Goal: Find specific page/section: Find specific page/section

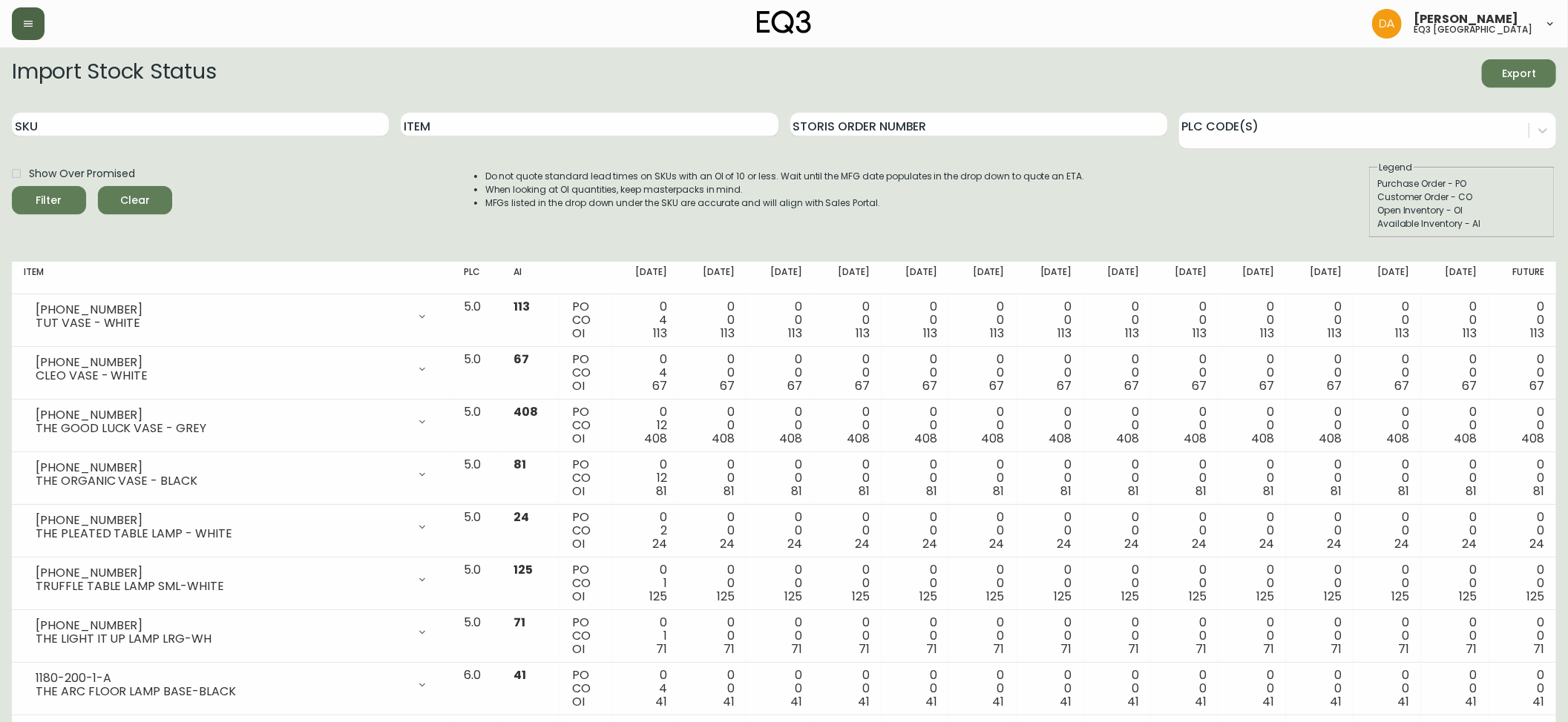
click at [18, 26] on button "button" at bounding box center [28, 24] width 33 height 33
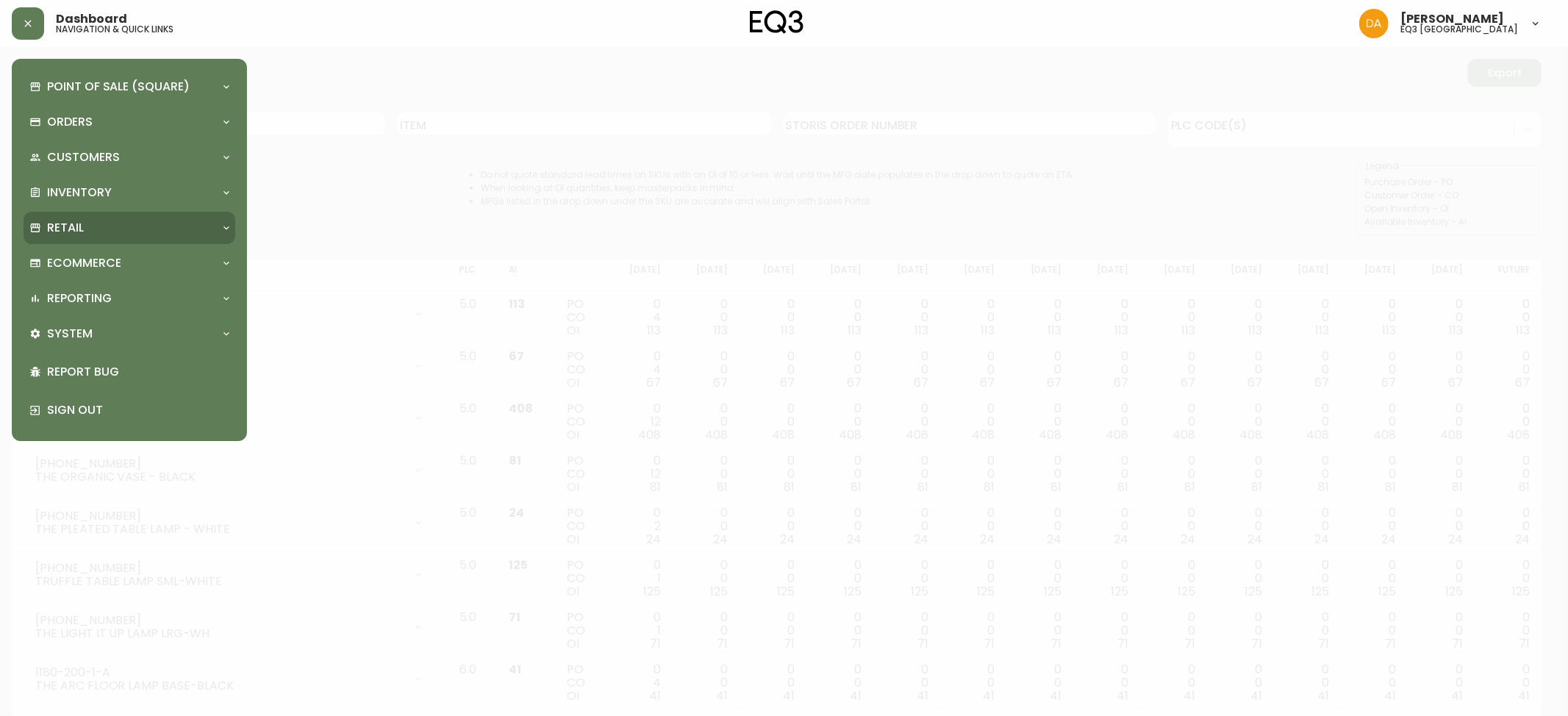
click at [76, 233] on p "Retail" at bounding box center [65, 228] width 37 height 16
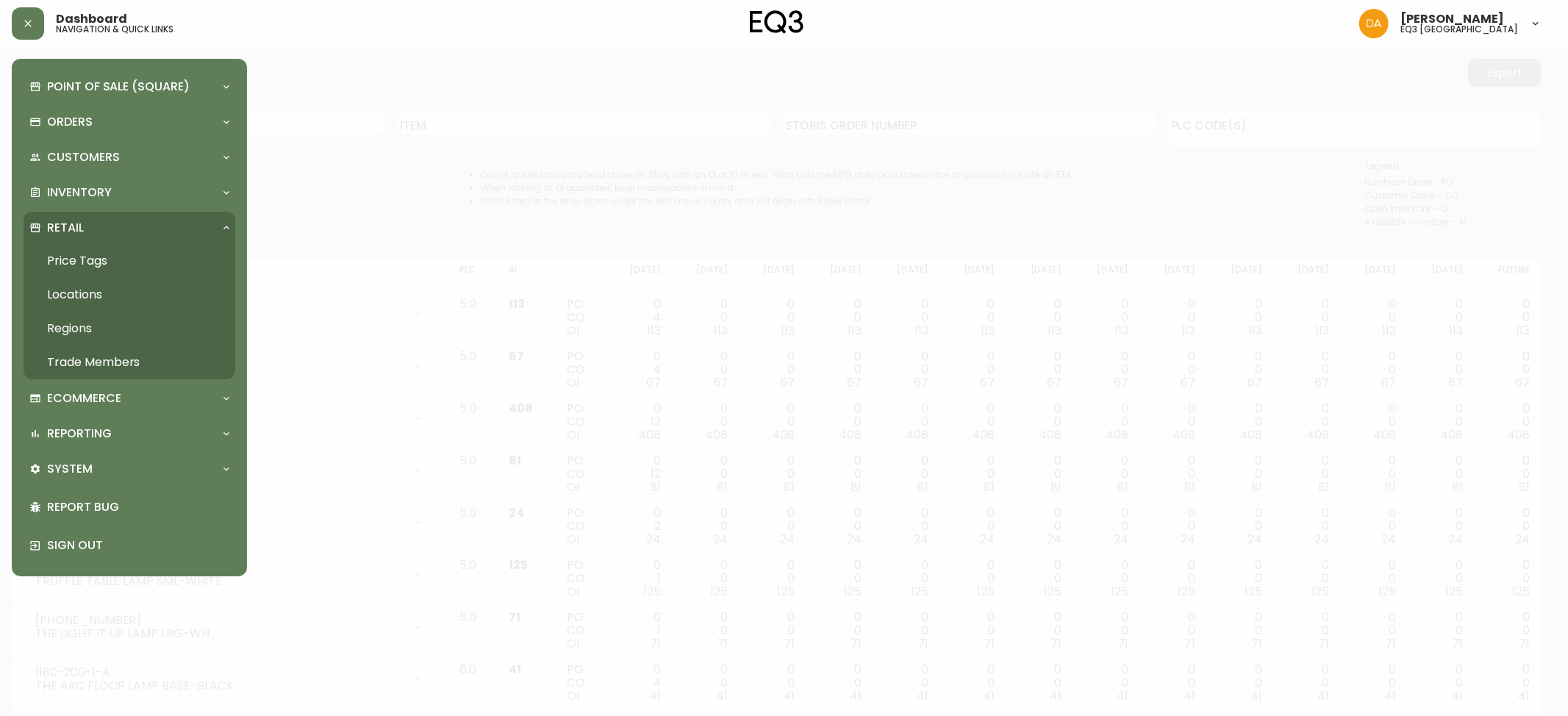
click at [94, 354] on link "Trade Members" at bounding box center [129, 362] width 212 height 34
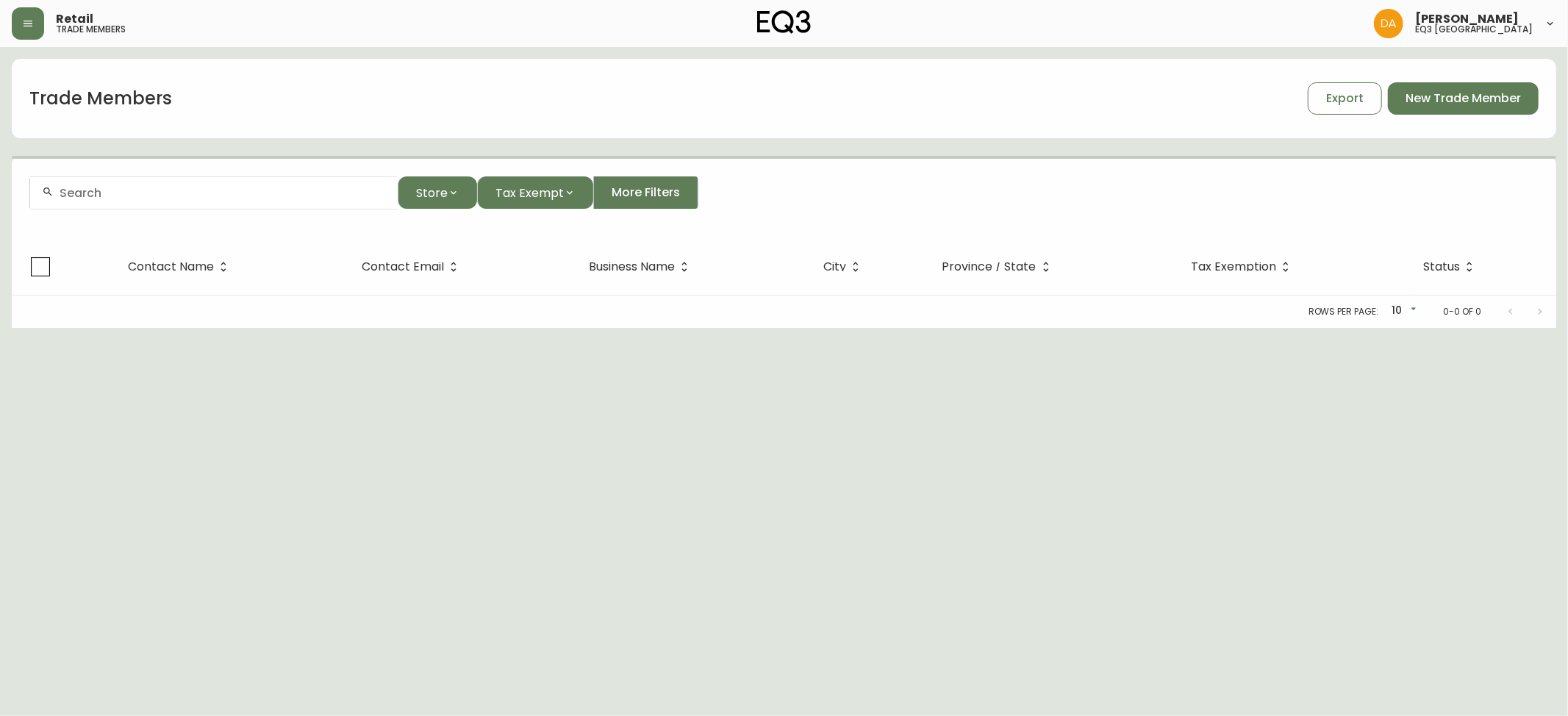
click at [207, 200] on div at bounding box center [213, 193] width 367 height 33
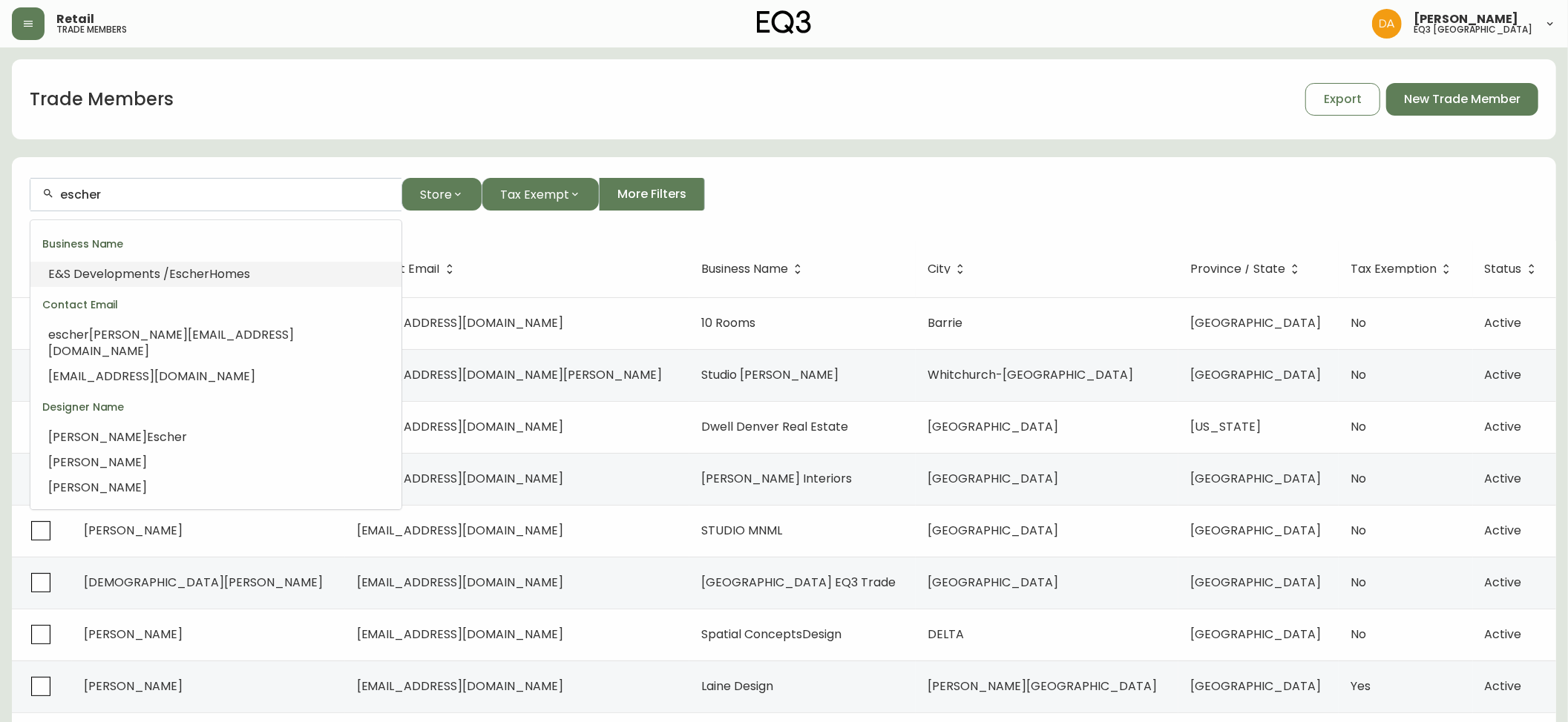
click at [194, 273] on span "Escher" at bounding box center [189, 274] width 40 height 17
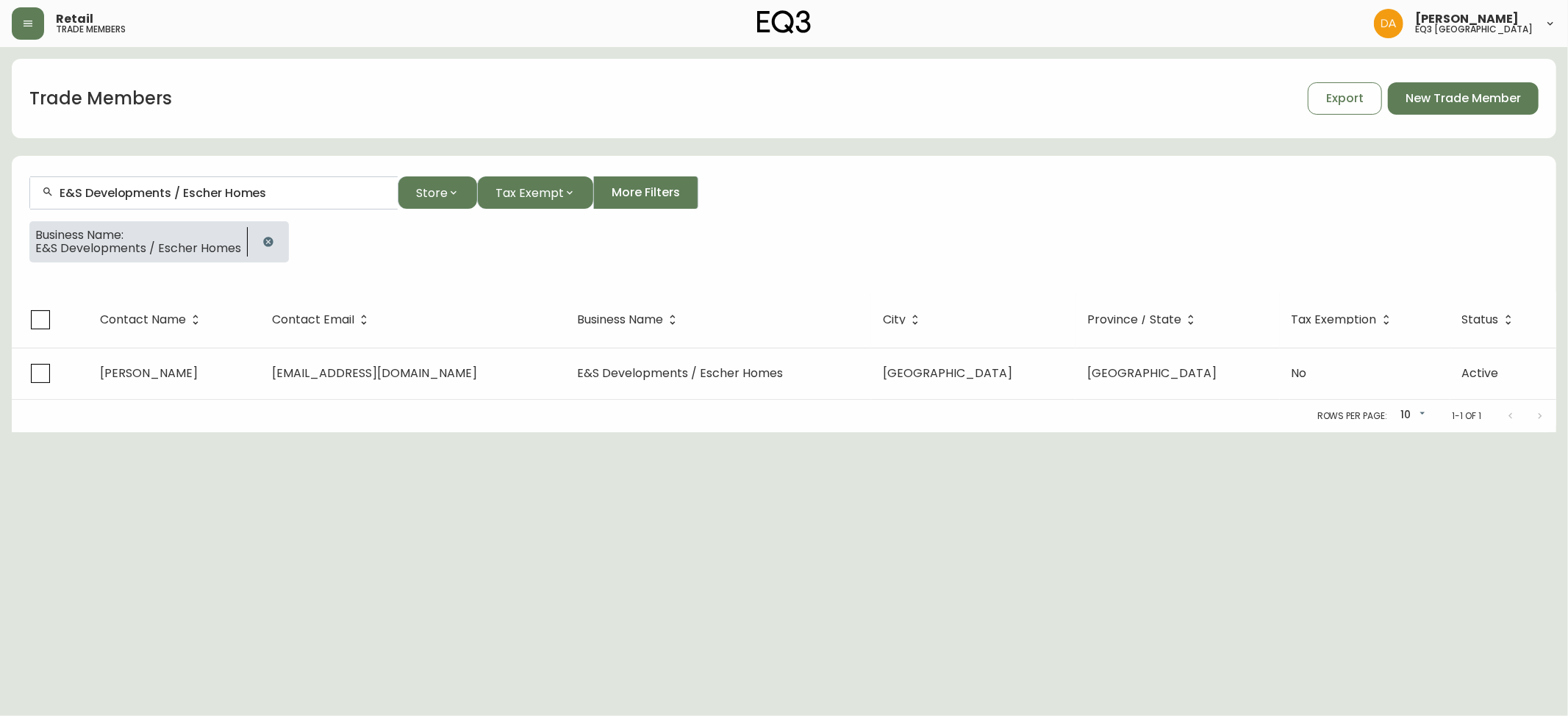
type input "E&S Developments / Escher Homes"
